Goal: Transaction & Acquisition: Purchase product/service

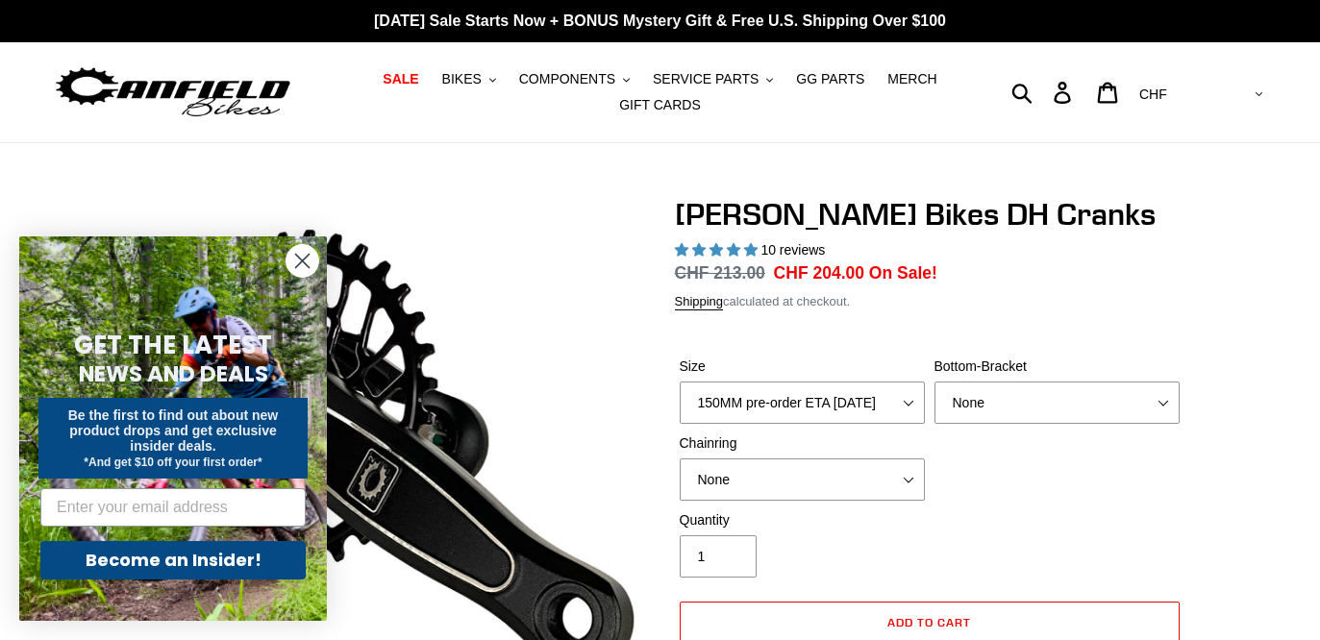
select select "highest-rating"
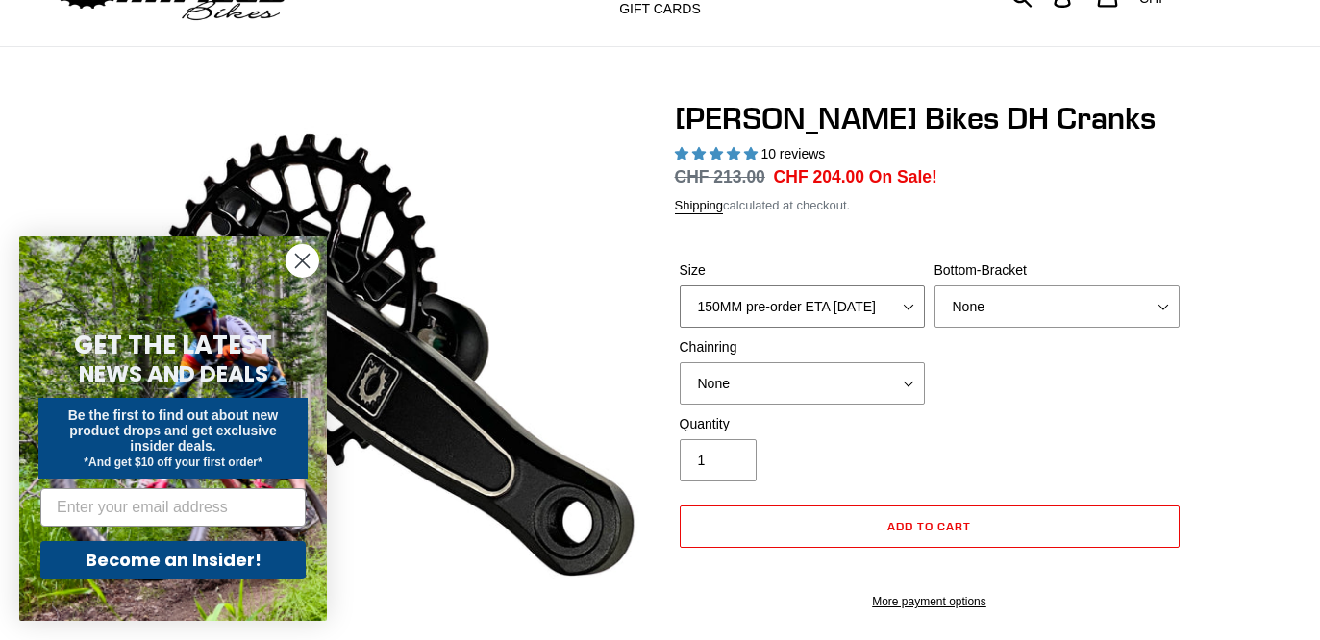
click at [776, 324] on select "150MM pre-order ETA [DATE] 155MM pre-order ETA [DATE] 160MM pre-order ETA [DATE…" at bounding box center [802, 307] width 245 height 42
select select "165MM pre-order ETA [DATE]"
click at [680, 286] on select "150MM pre-order ETA [DATE] 155MM pre-order ETA [DATE] 160MM pre-order ETA [DATE…" at bounding box center [802, 307] width 245 height 42
click at [1053, 309] on select "None BSA Threaded 83mm" at bounding box center [1057, 307] width 245 height 42
select select "BSA Threaded 83mm"
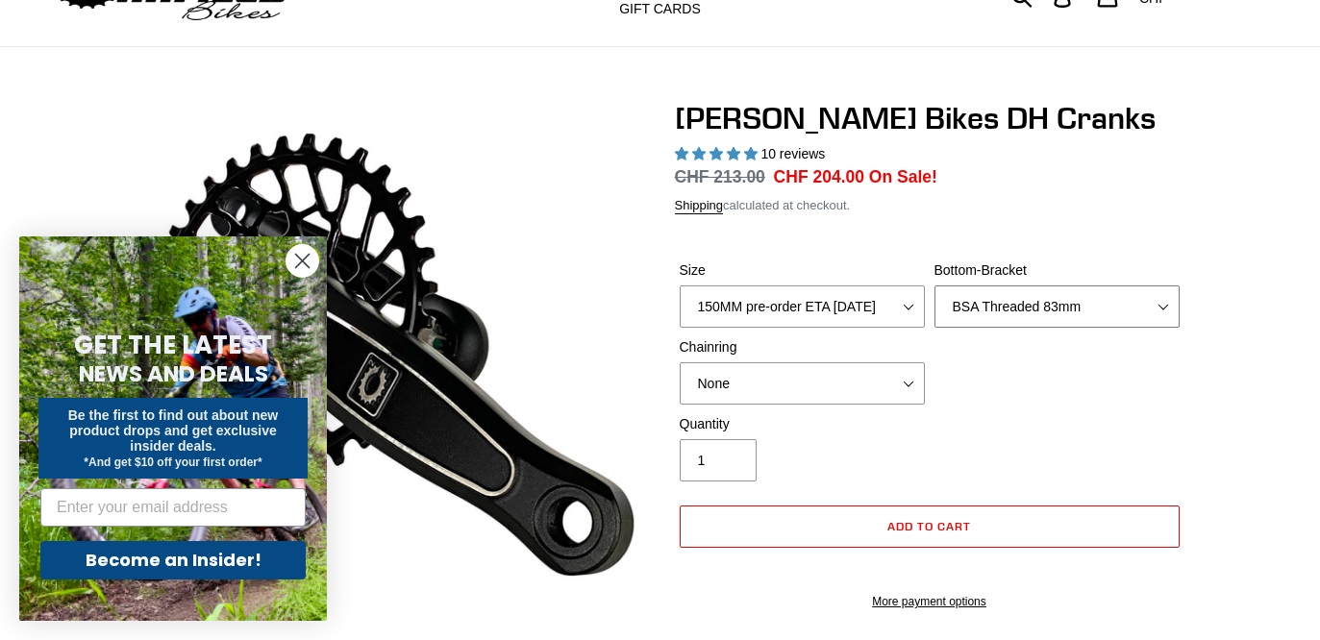
click at [935, 286] on select "None BSA Threaded 83mm" at bounding box center [1057, 307] width 245 height 42
click at [296, 261] on circle "Close dialog" at bounding box center [303, 261] width 32 height 32
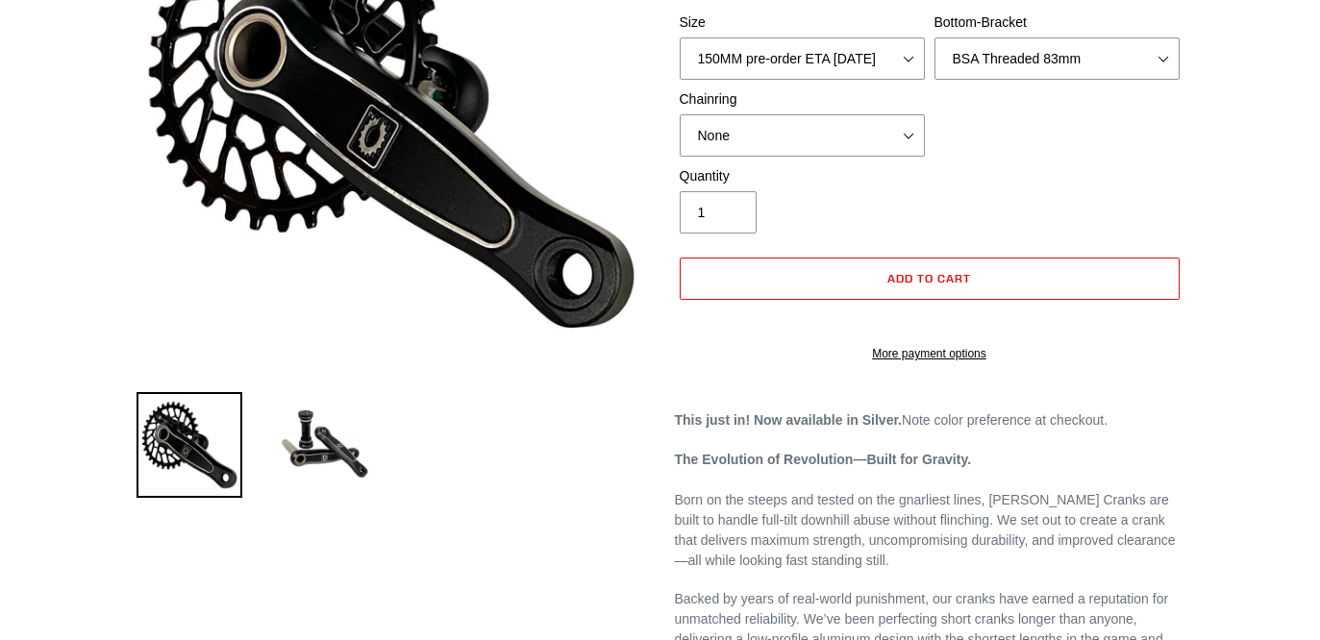
scroll to position [577, 0]
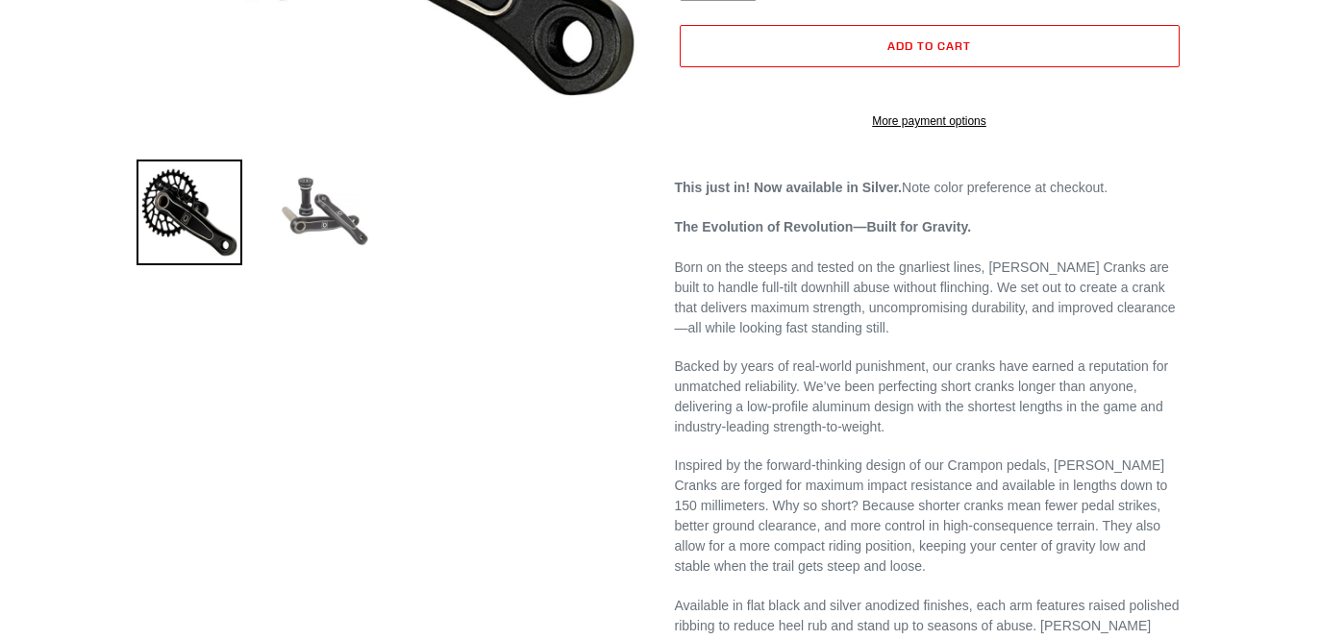
click at [331, 218] on img at bounding box center [324, 213] width 106 height 106
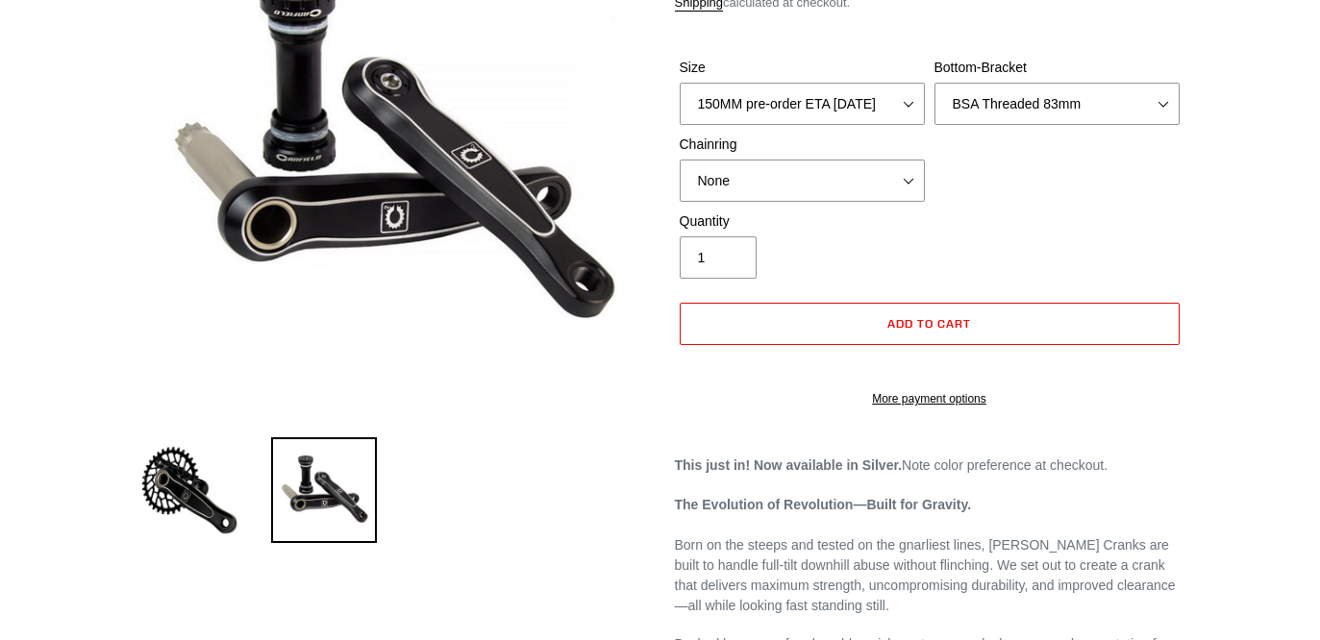
scroll to position [289, 0]
